Goal: Check status: Check status

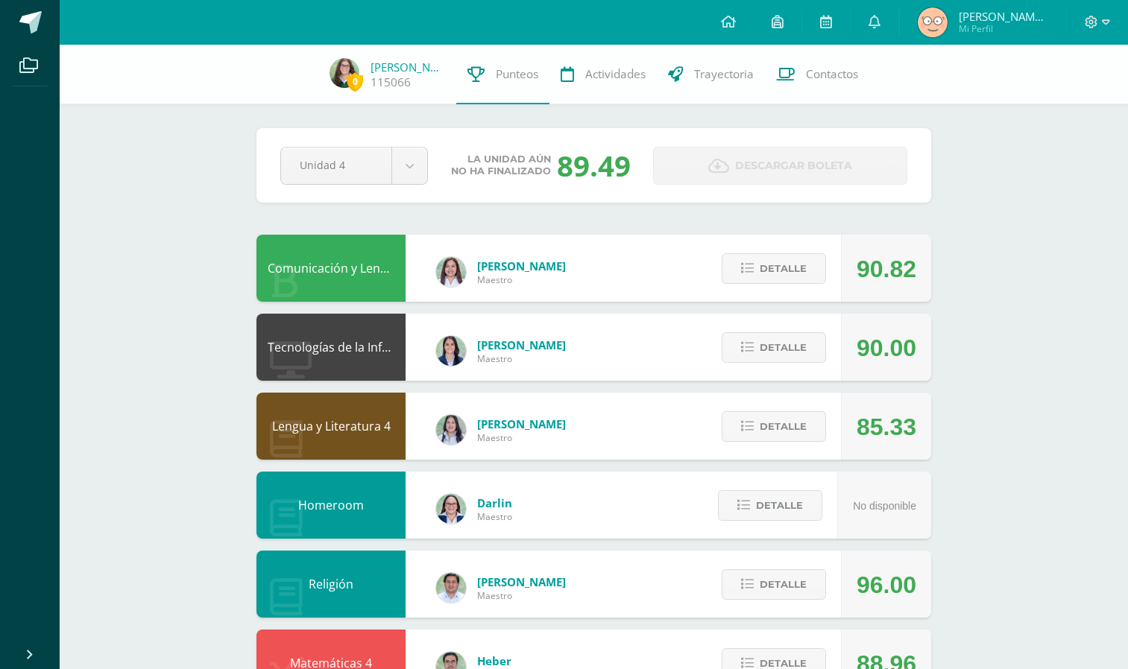
scroll to position [34, 0]
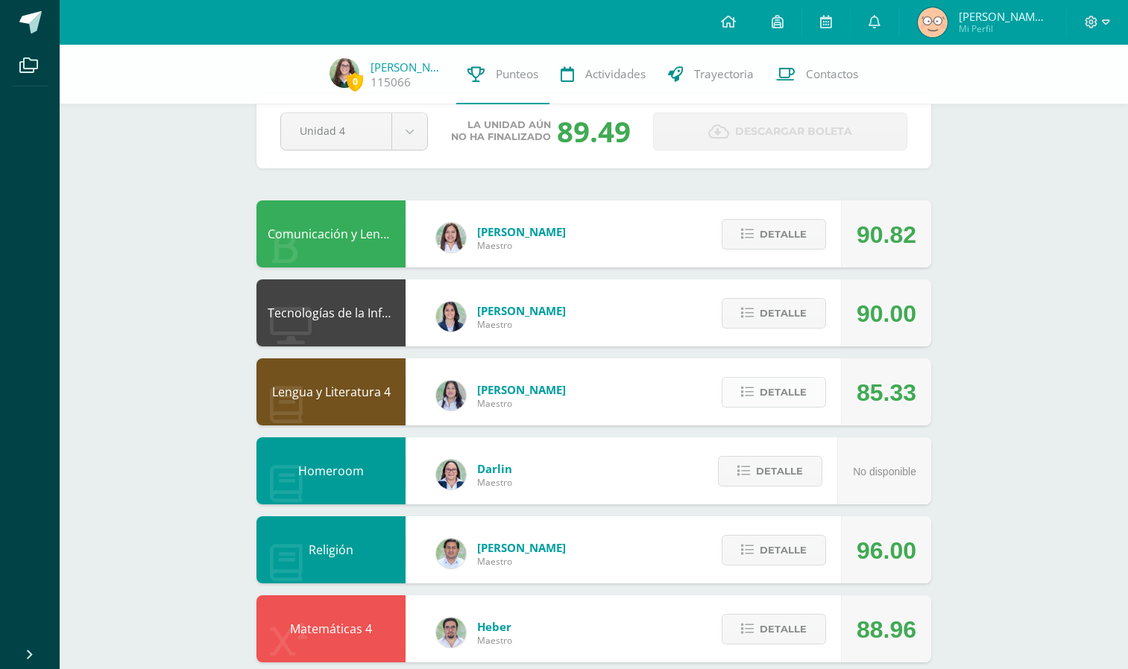
click at [763, 388] on span "Detalle" at bounding box center [782, 393] width 47 height 28
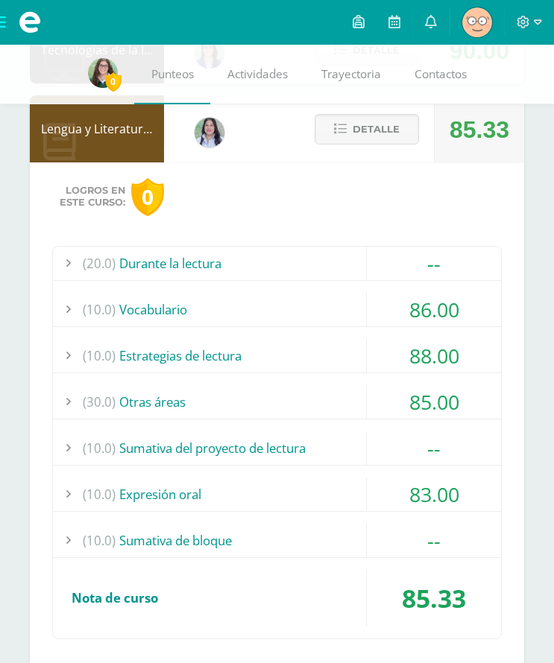
scroll to position [385, 0]
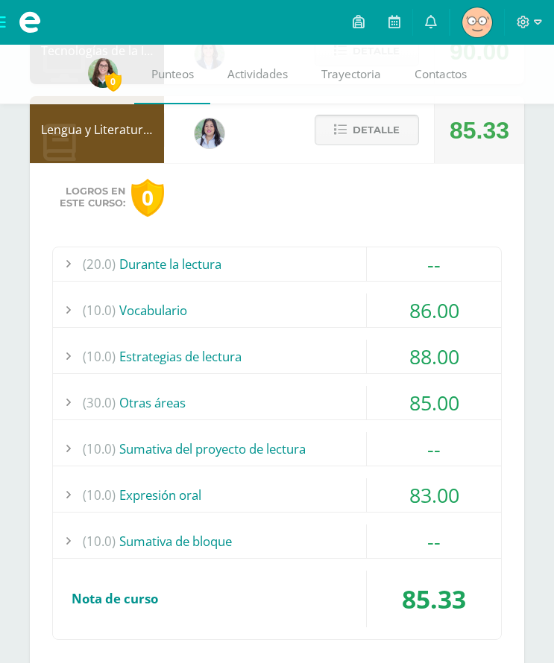
click at [386, 127] on span "Detalle" at bounding box center [376, 130] width 47 height 28
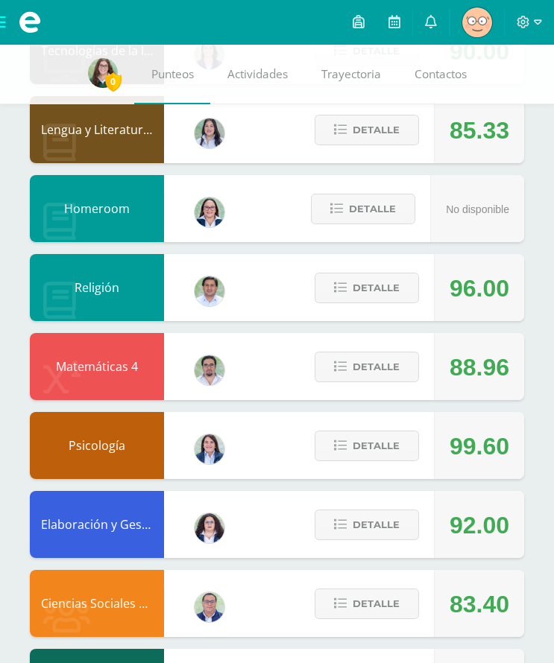
click at [236, 266] on div "[PERSON_NAME] Maestro" at bounding box center [210, 291] width 60 height 67
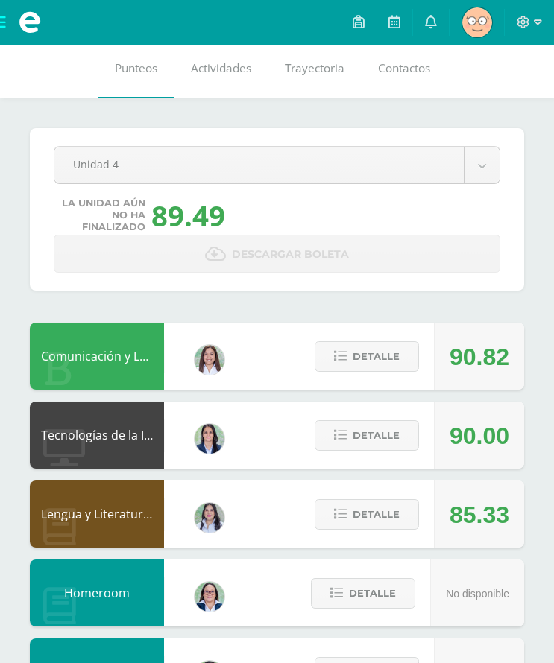
scroll to position [0, 0]
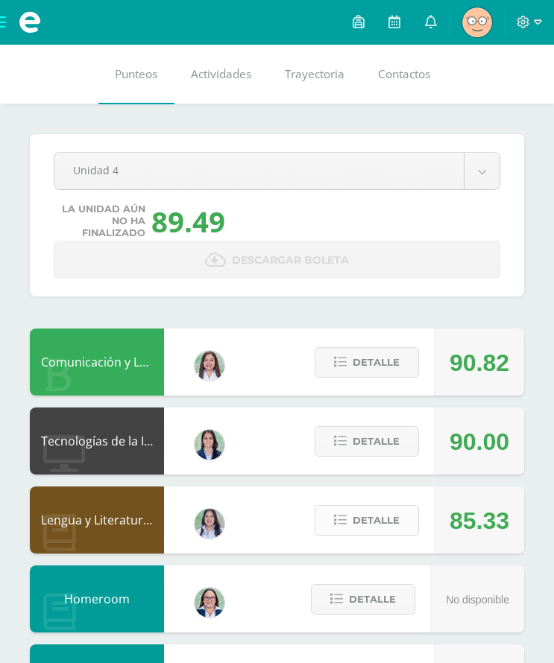
click at [352, 516] on button "Detalle" at bounding box center [367, 520] width 104 height 31
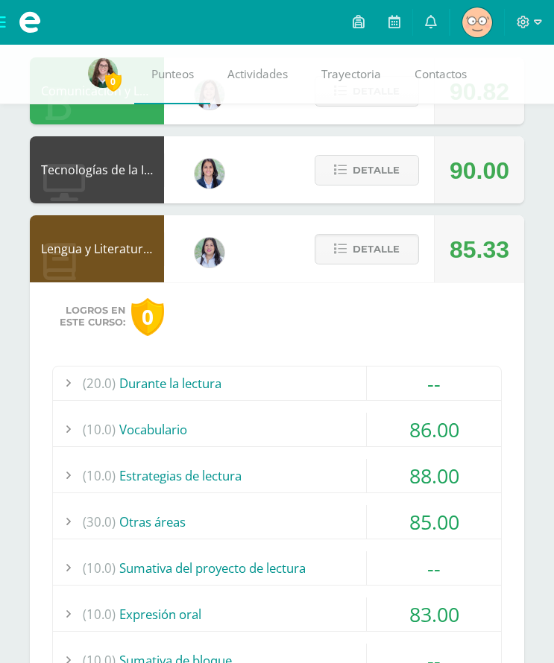
scroll to position [389, 0]
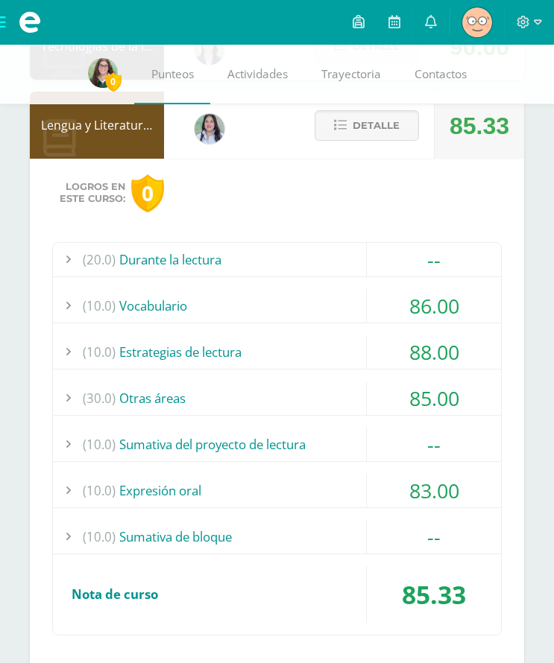
click at [170, 310] on div "(10.0) Vocabulario" at bounding box center [277, 306] width 448 height 34
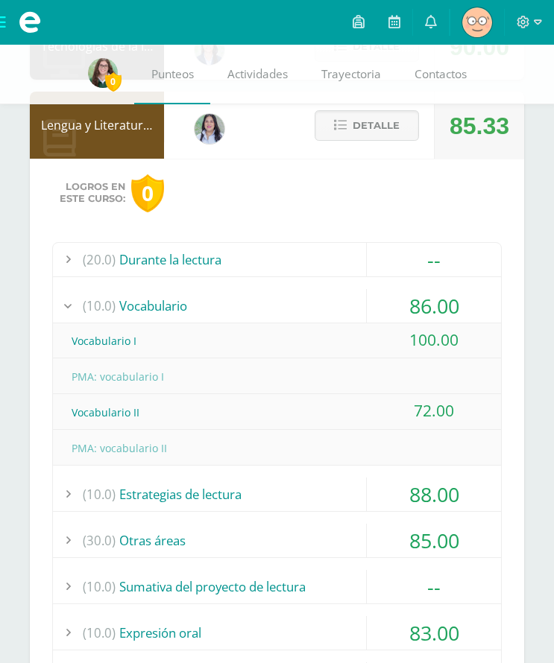
click at [170, 310] on div "(10.0) Vocabulario" at bounding box center [277, 306] width 448 height 34
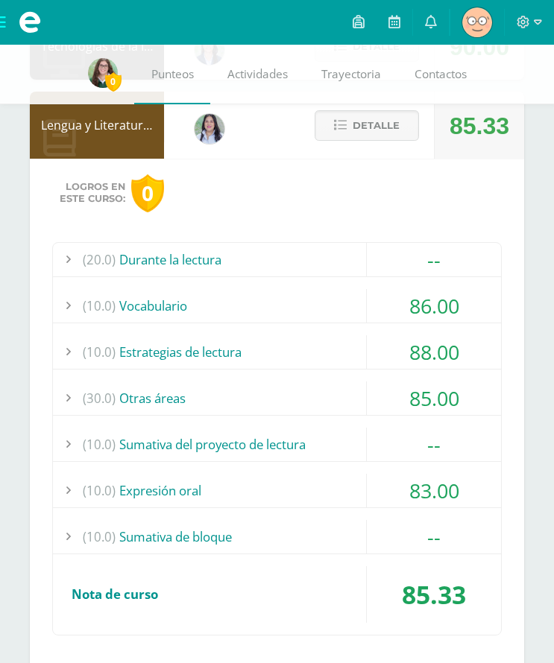
drag, startPoint x: 170, startPoint y: 310, endPoint x: 174, endPoint y: 351, distance: 41.2
click at [174, 351] on div "(10.0) Estrategias de lectura" at bounding box center [277, 352] width 448 height 34
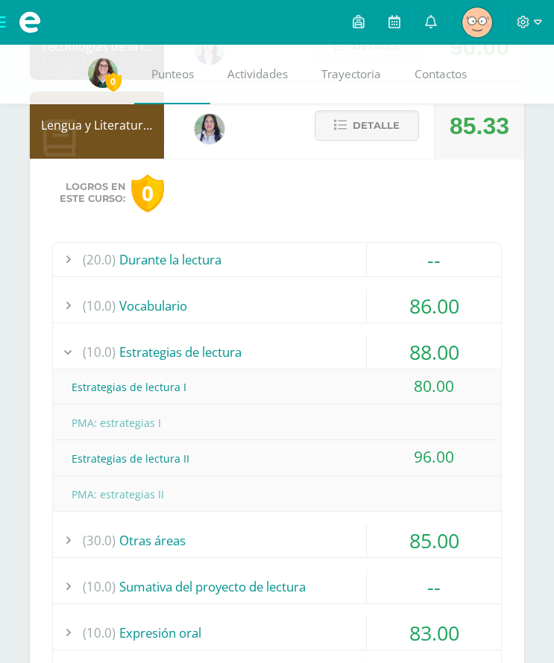
click at [175, 352] on div "(10.0) Estrategias de lectura" at bounding box center [277, 352] width 448 height 34
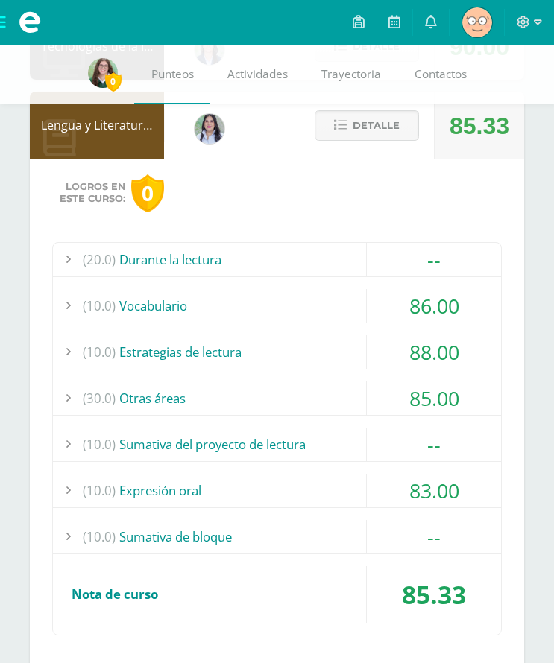
click at [177, 382] on div "(30.0) Otras áreas" at bounding box center [277, 399] width 448 height 34
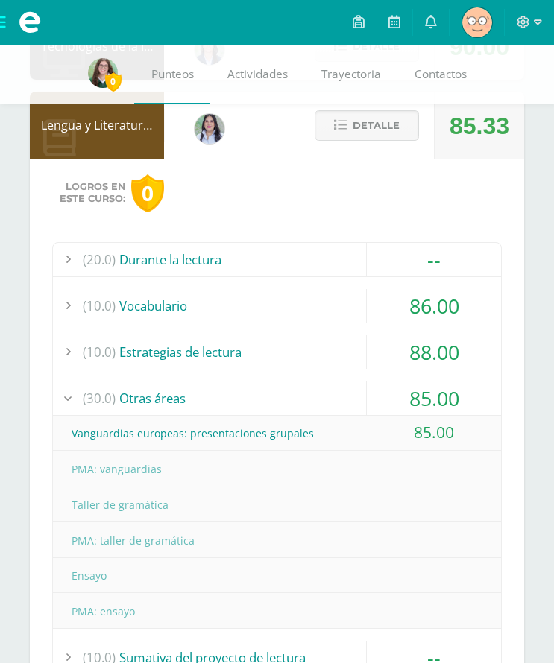
click at [177, 382] on div "(30.0) Otras áreas" at bounding box center [277, 399] width 448 height 34
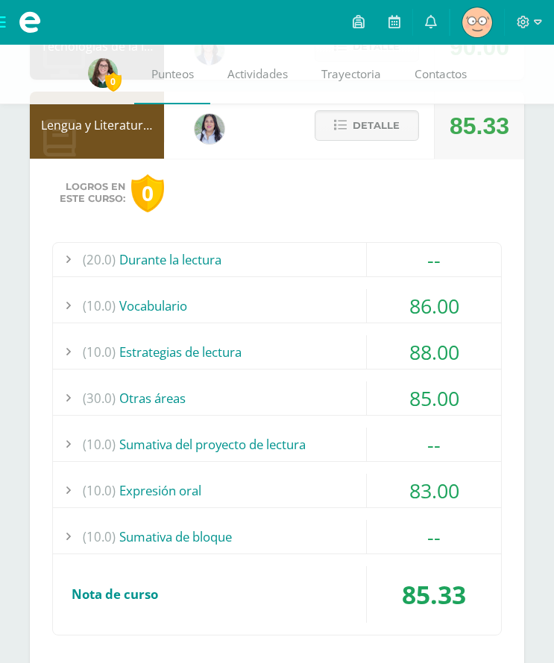
click at [174, 430] on div "(10.0) Sumativa del proyecto de lectura" at bounding box center [277, 445] width 448 height 34
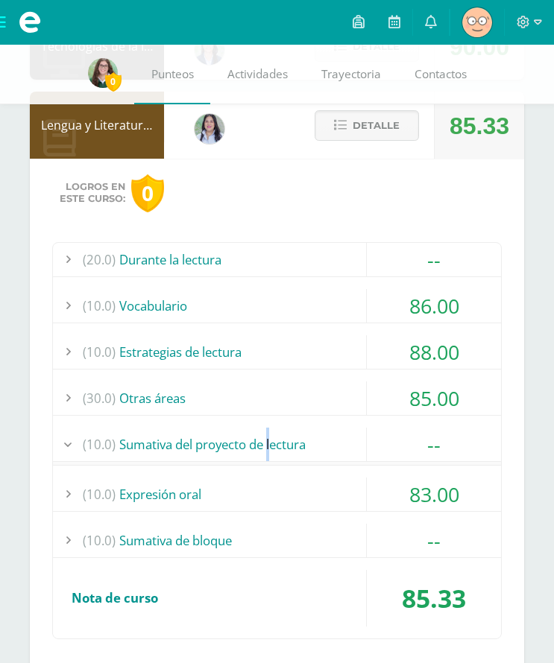
click at [174, 430] on div "(10.0) Sumativa del proyecto de lectura" at bounding box center [277, 445] width 448 height 34
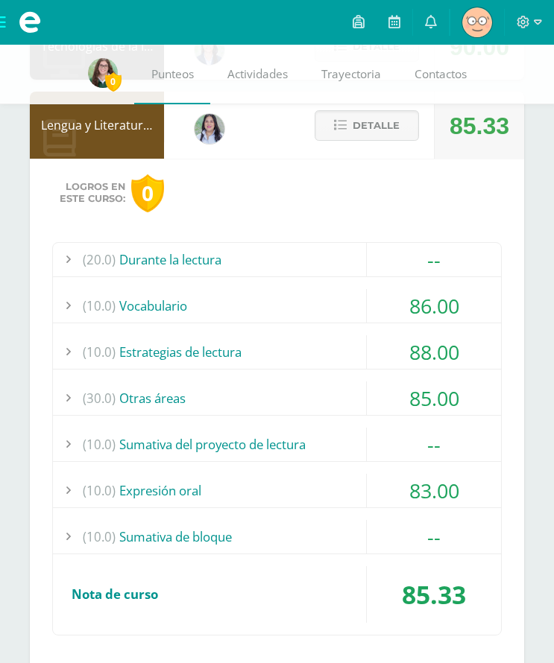
click at [177, 481] on div "(10.0) Expresión oral" at bounding box center [277, 491] width 448 height 34
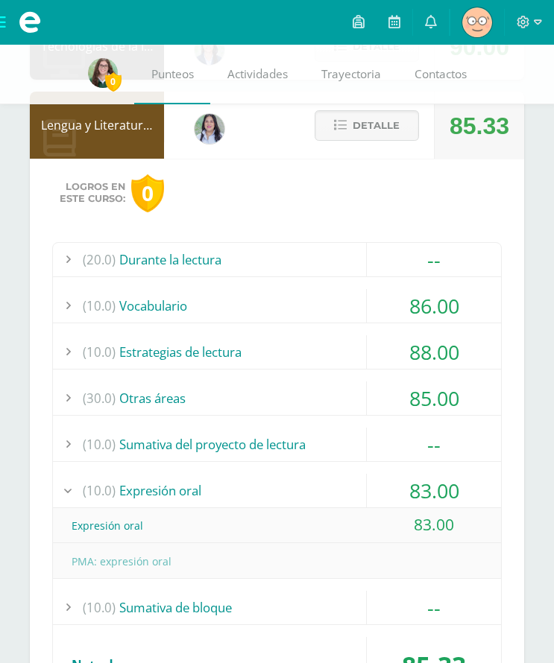
click at [177, 481] on div "(10.0) Expresión oral" at bounding box center [277, 491] width 448 height 34
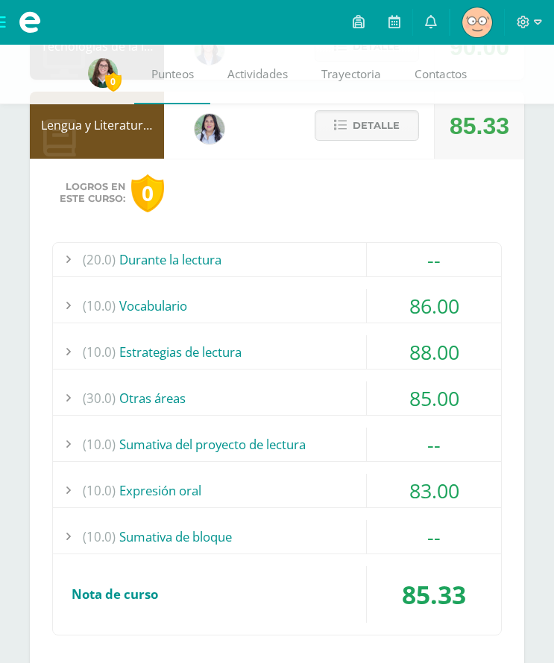
click at [364, 142] on div "Detalle" at bounding box center [363, 125] width 142 height 67
click at [360, 129] on span "Detalle" at bounding box center [376, 126] width 47 height 28
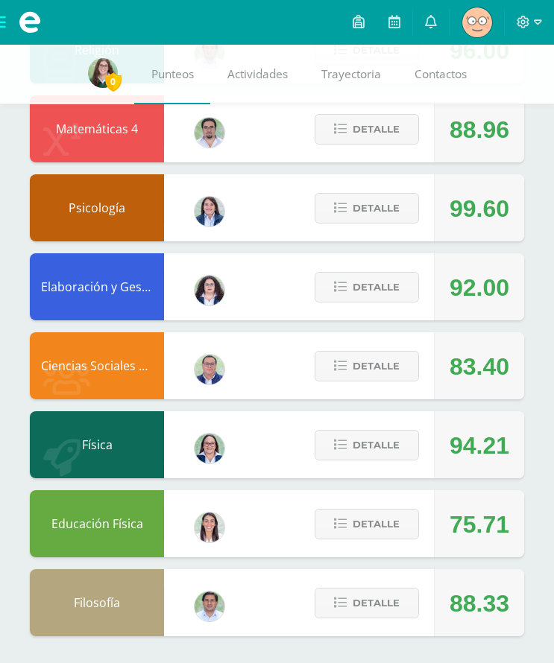
scroll to position [625, 0]
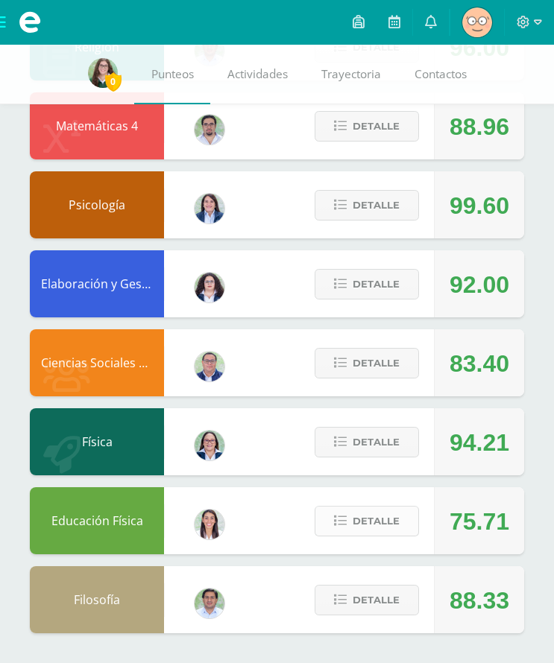
click at [390, 537] on button "Detalle" at bounding box center [367, 521] width 104 height 31
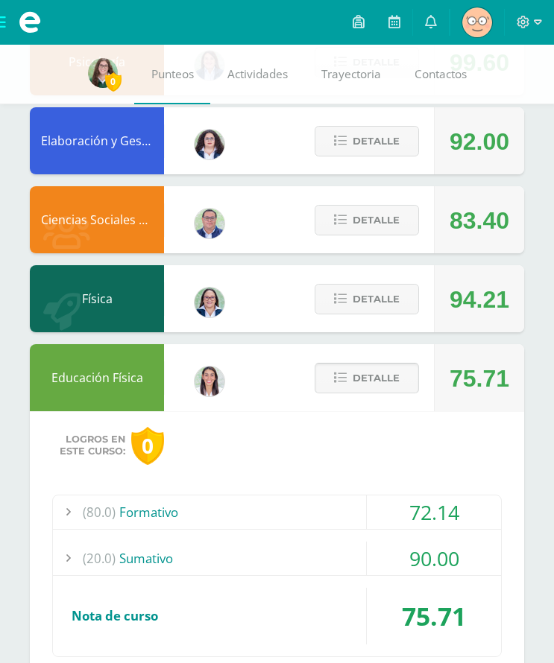
scroll to position [912, 0]
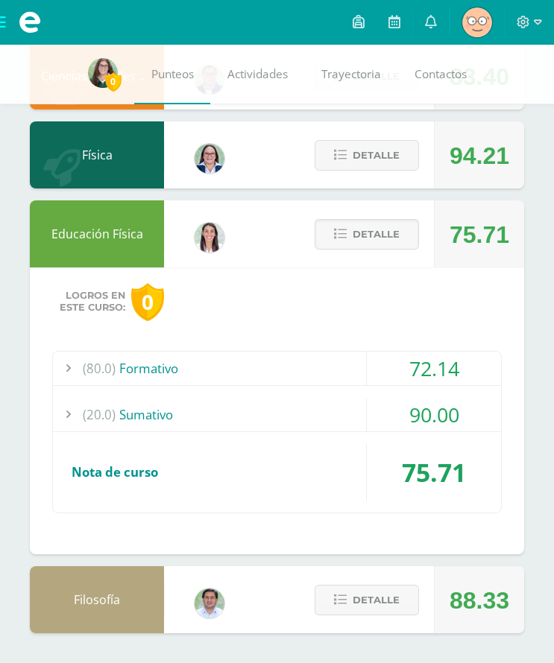
click at [344, 373] on div "(80.0) Formativo" at bounding box center [277, 369] width 448 height 34
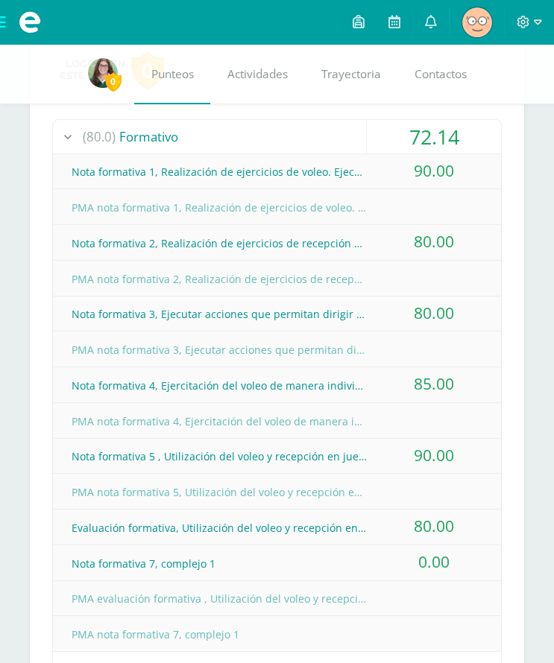
scroll to position [1143, 0]
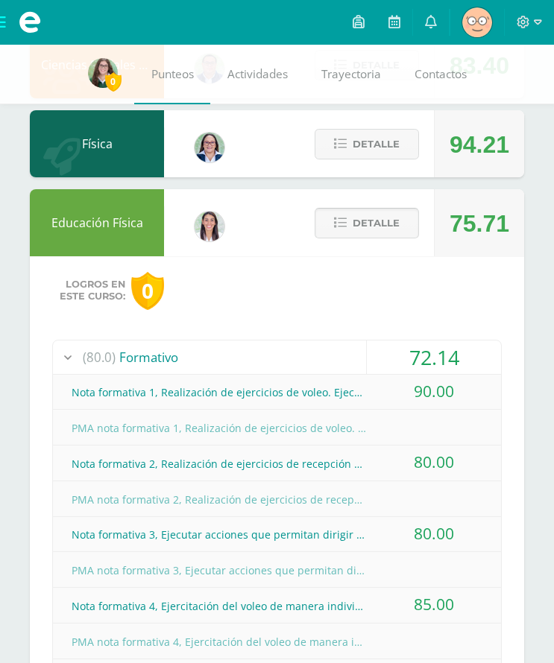
click at [382, 222] on span "Detalle" at bounding box center [376, 223] width 47 height 28
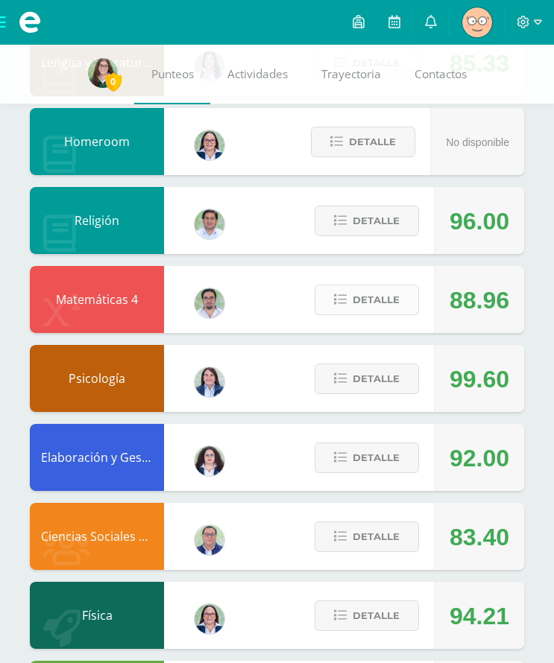
click at [391, 309] on span "Detalle" at bounding box center [376, 300] width 47 height 28
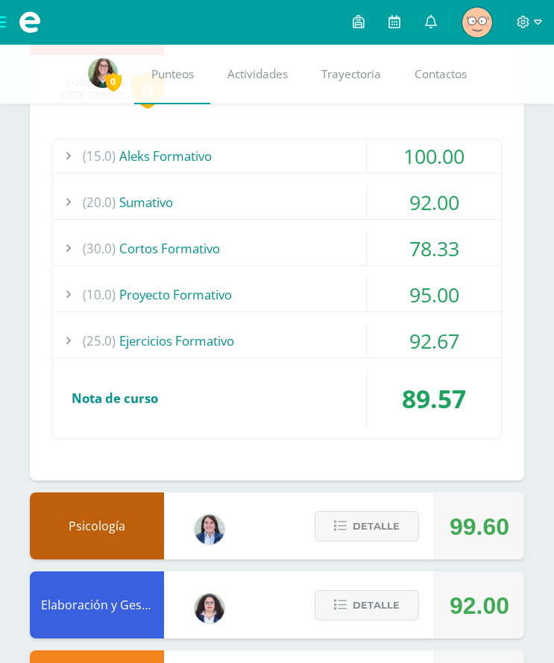
scroll to position [709, 0]
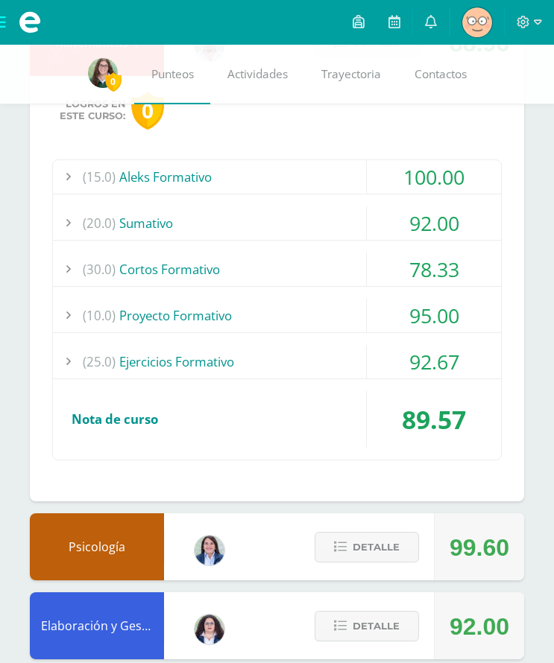
click at [301, 215] on div "(20.0) [GEOGRAPHIC_DATA]" at bounding box center [277, 223] width 448 height 34
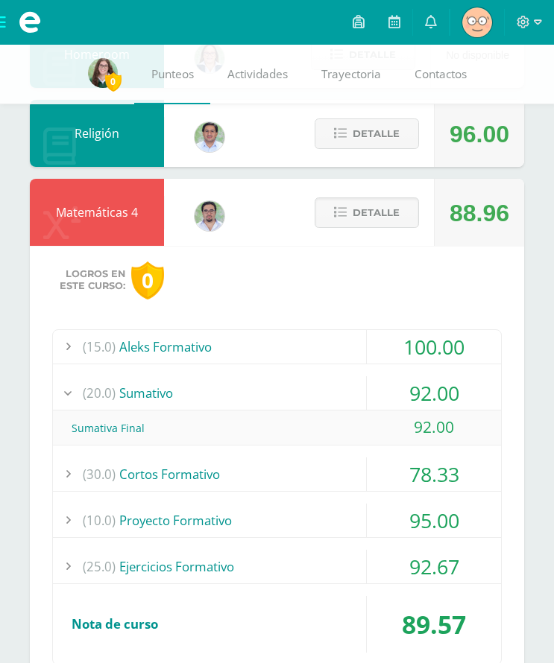
scroll to position [603, 0]
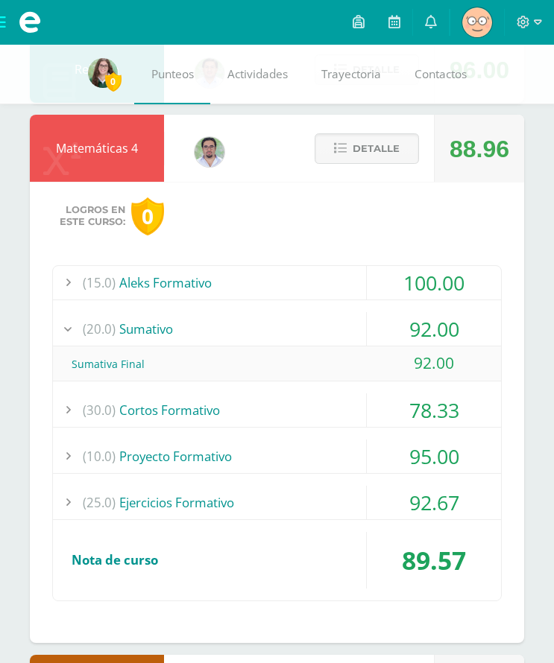
click at [344, 520] on div "(25.0) Ejercicios Formativo 92.67" at bounding box center [277, 503] width 448 height 34
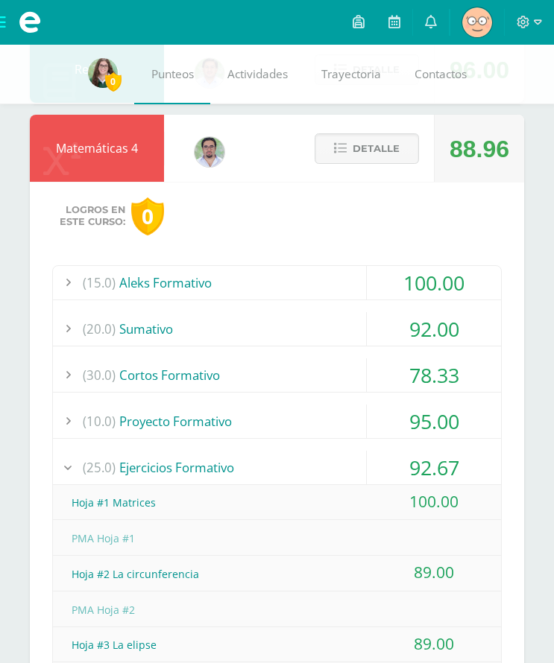
click at [351, 506] on div "Hoja #1 Matrices" at bounding box center [277, 503] width 448 height 34
click at [358, 470] on div "(25.0) Ejercicios Formativo" at bounding box center [277, 468] width 448 height 34
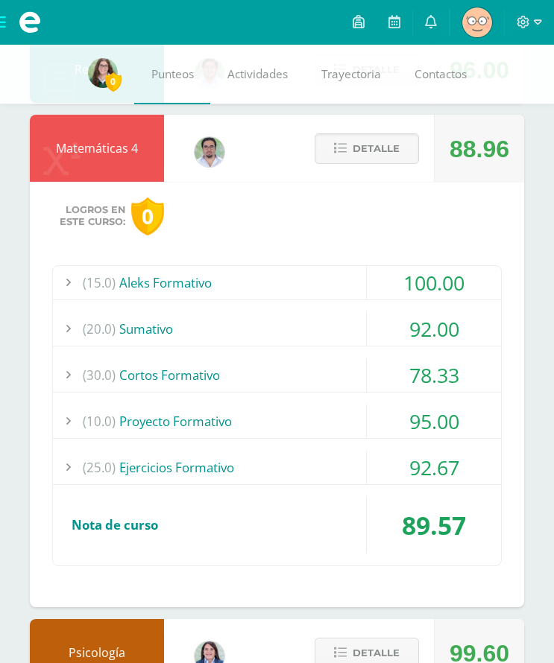
click at [376, 424] on div "95.00" at bounding box center [434, 422] width 134 height 34
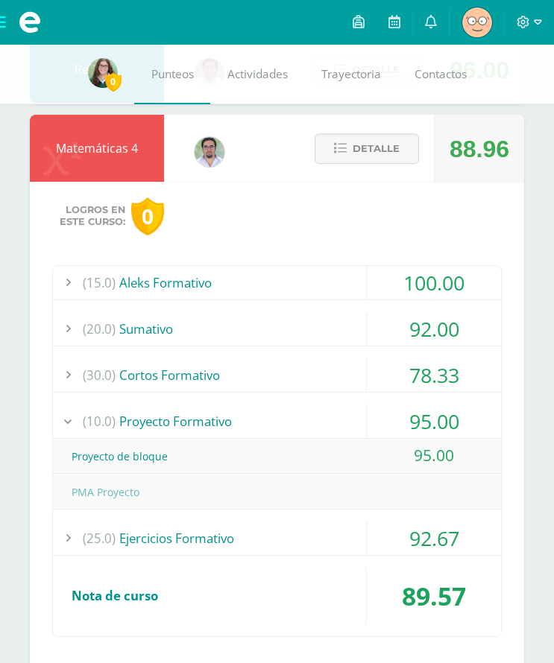
click at [372, 422] on div "95.00" at bounding box center [434, 422] width 134 height 34
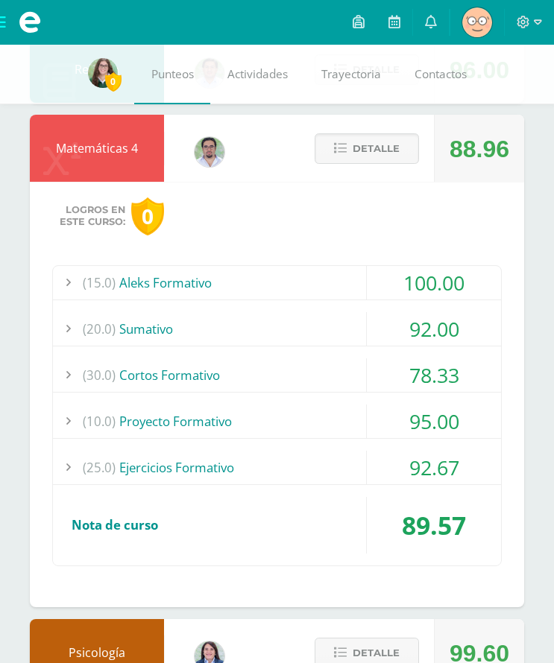
click at [332, 274] on div "(15.0) Aleks Formativo" at bounding box center [277, 283] width 448 height 34
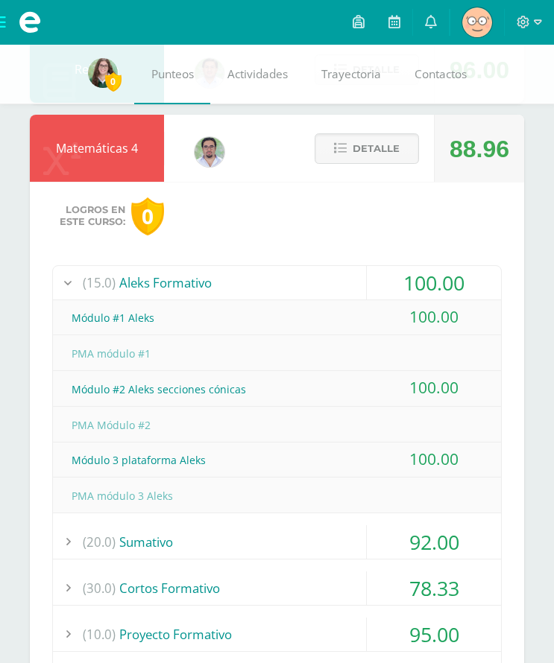
click at [341, 275] on div "(15.0) Aleks Formativo" at bounding box center [277, 283] width 448 height 34
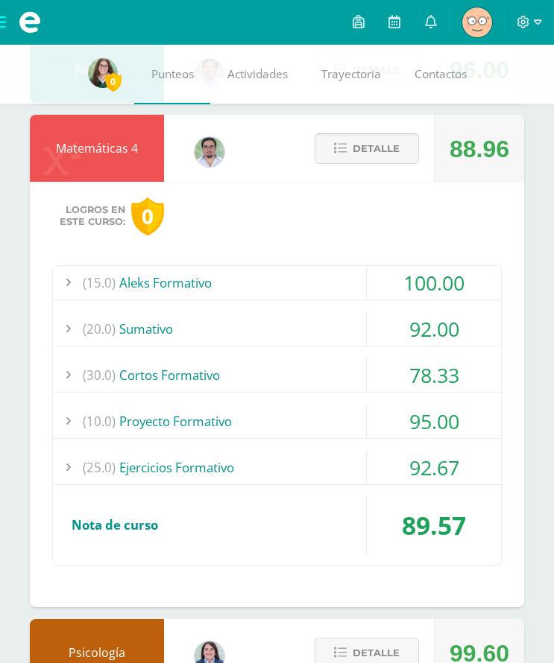
click at [371, 162] on span "Detalle" at bounding box center [376, 149] width 47 height 28
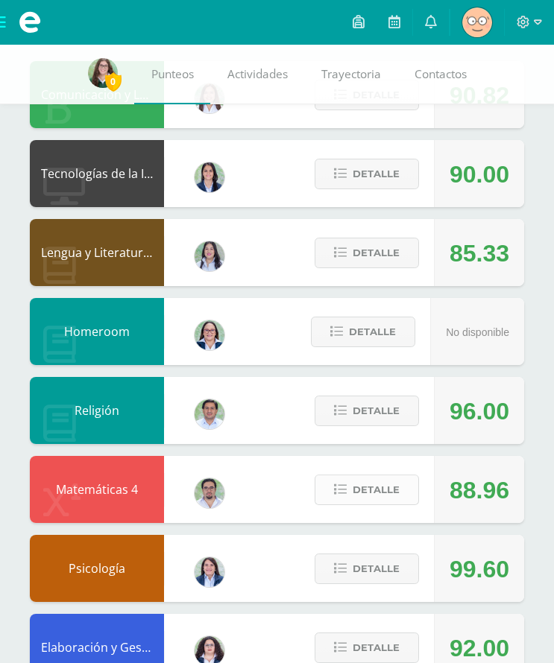
scroll to position [252, 0]
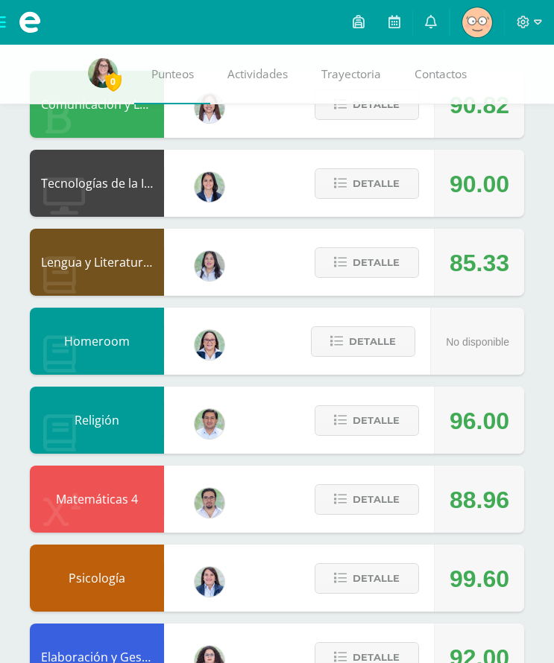
click at [354, 451] on div "Detalle" at bounding box center [363, 420] width 142 height 67
click at [416, 262] on button "Detalle" at bounding box center [367, 262] width 104 height 31
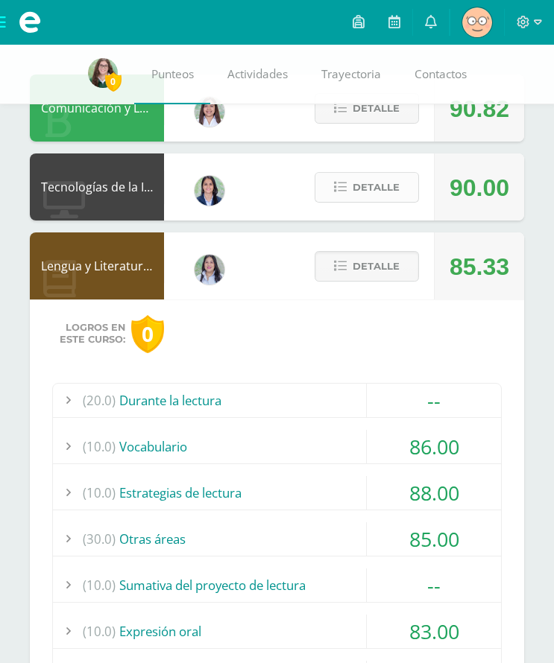
click at [372, 196] on span "Detalle" at bounding box center [376, 188] width 47 height 28
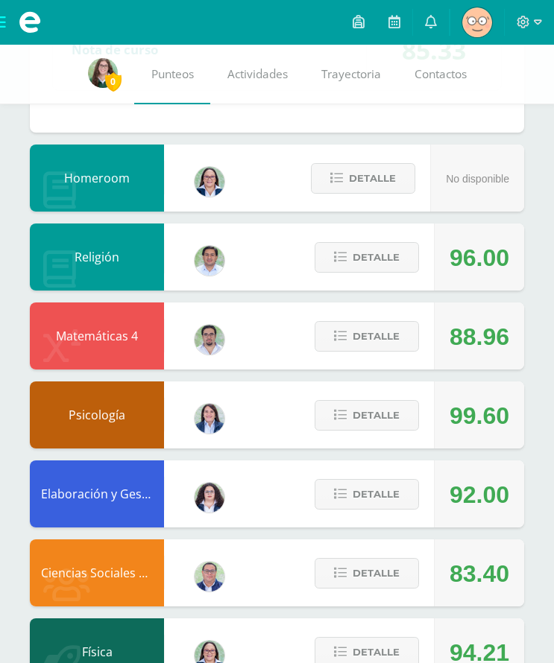
scroll to position [1207, 0]
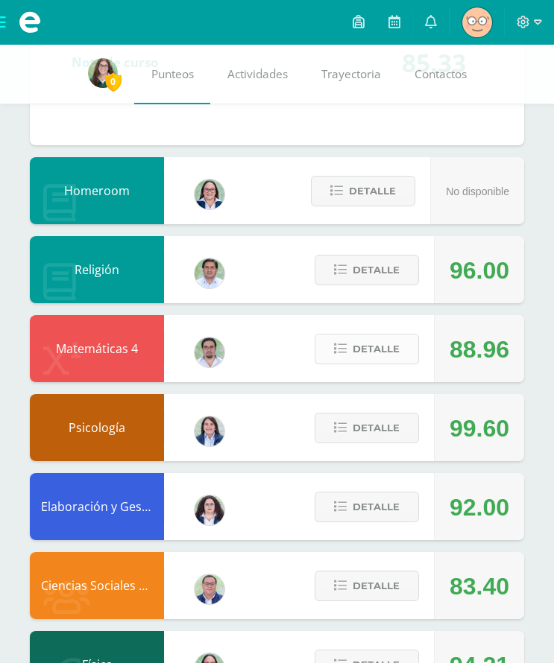
click at [366, 353] on span "Detalle" at bounding box center [376, 349] width 47 height 28
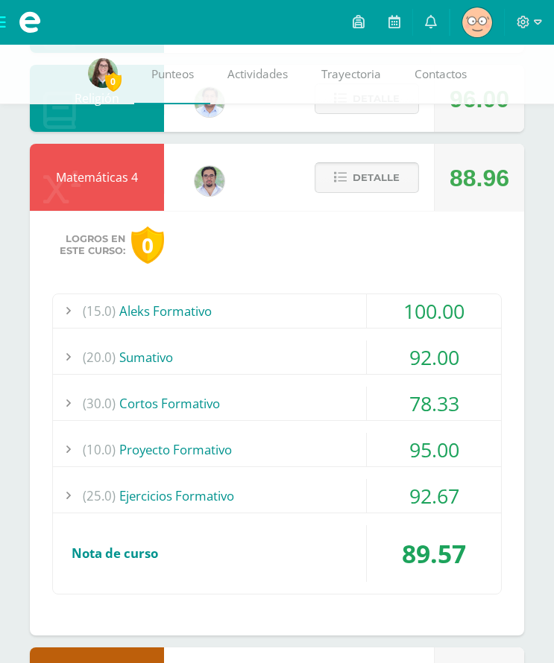
scroll to position [1432, 0]
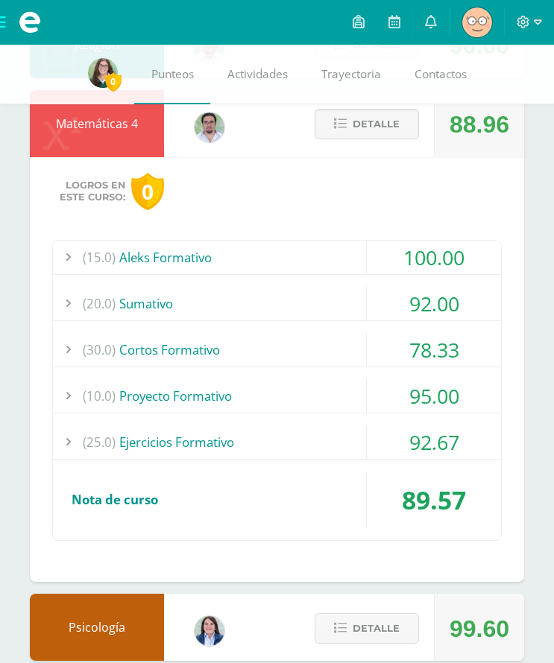
click at [293, 312] on div "(20.0) [GEOGRAPHIC_DATA]" at bounding box center [277, 304] width 448 height 34
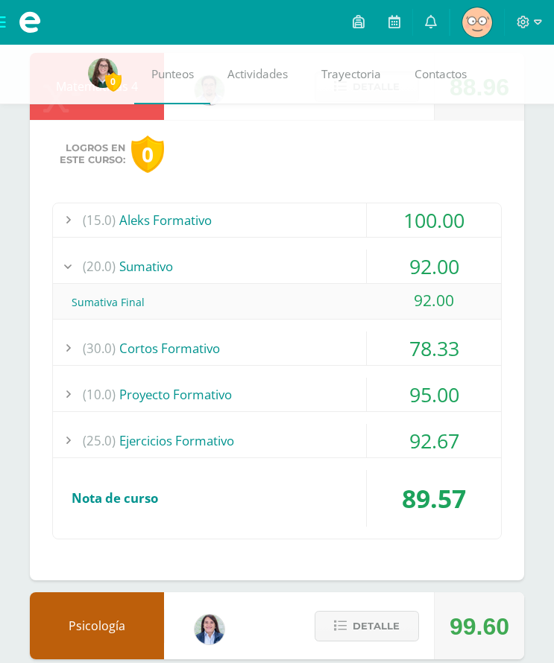
scroll to position [1472, 0]
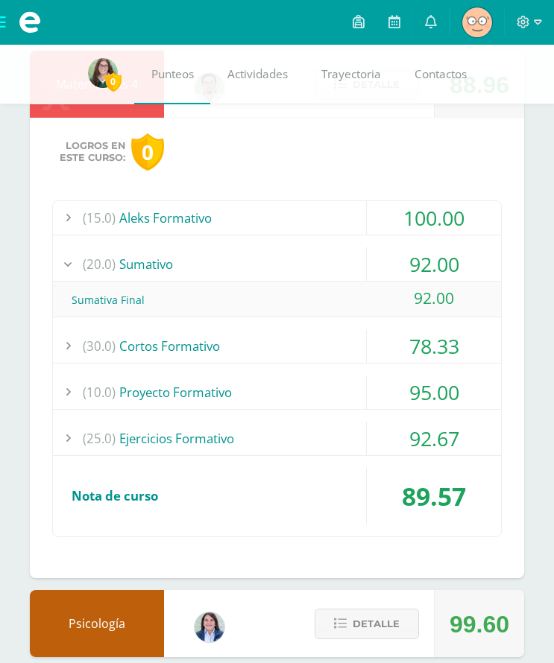
click at [347, 334] on div "(30.0) Cortos Formativo" at bounding box center [277, 346] width 448 height 34
